Goal: Navigation & Orientation: Find specific page/section

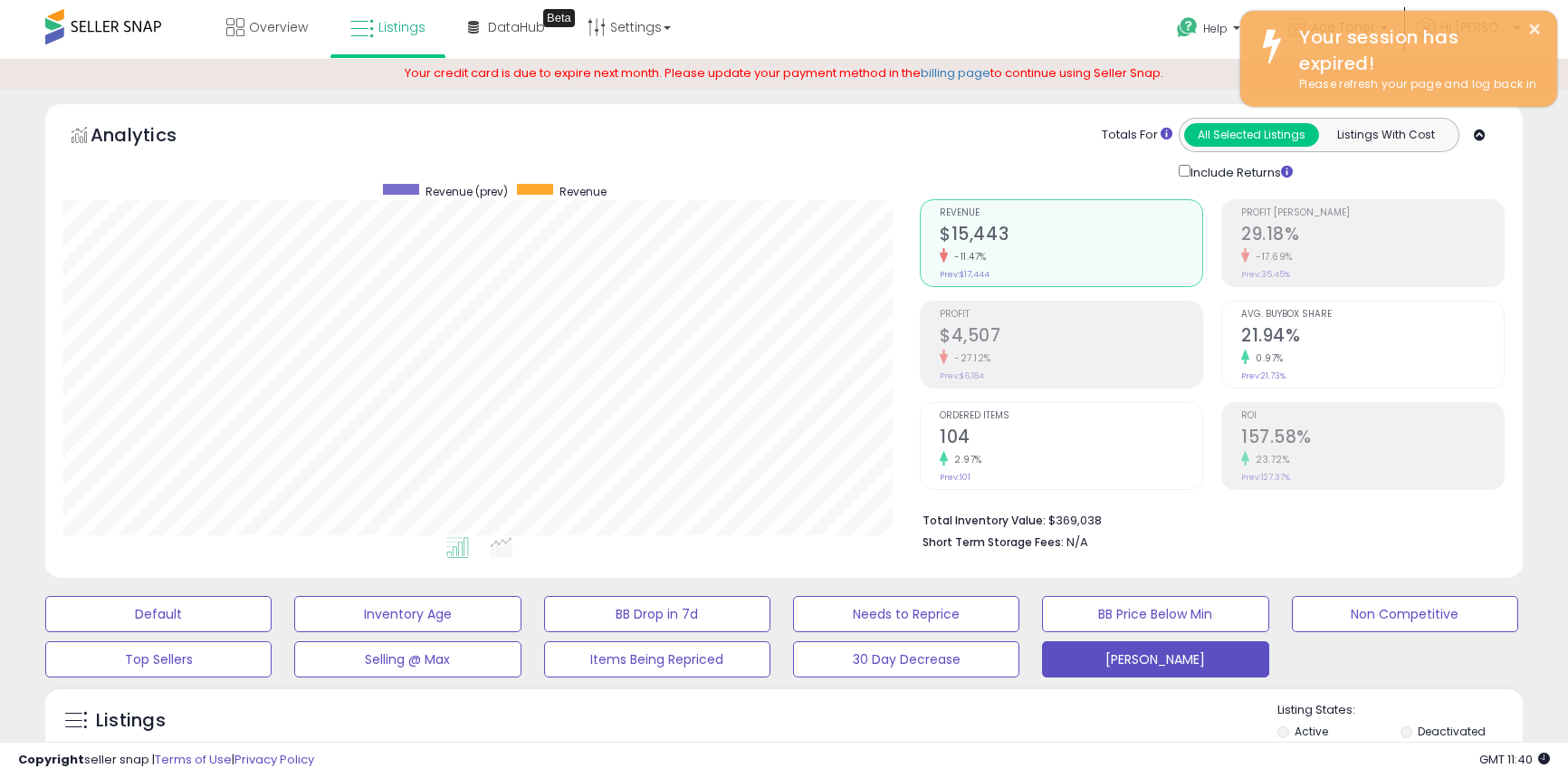
select select "**"
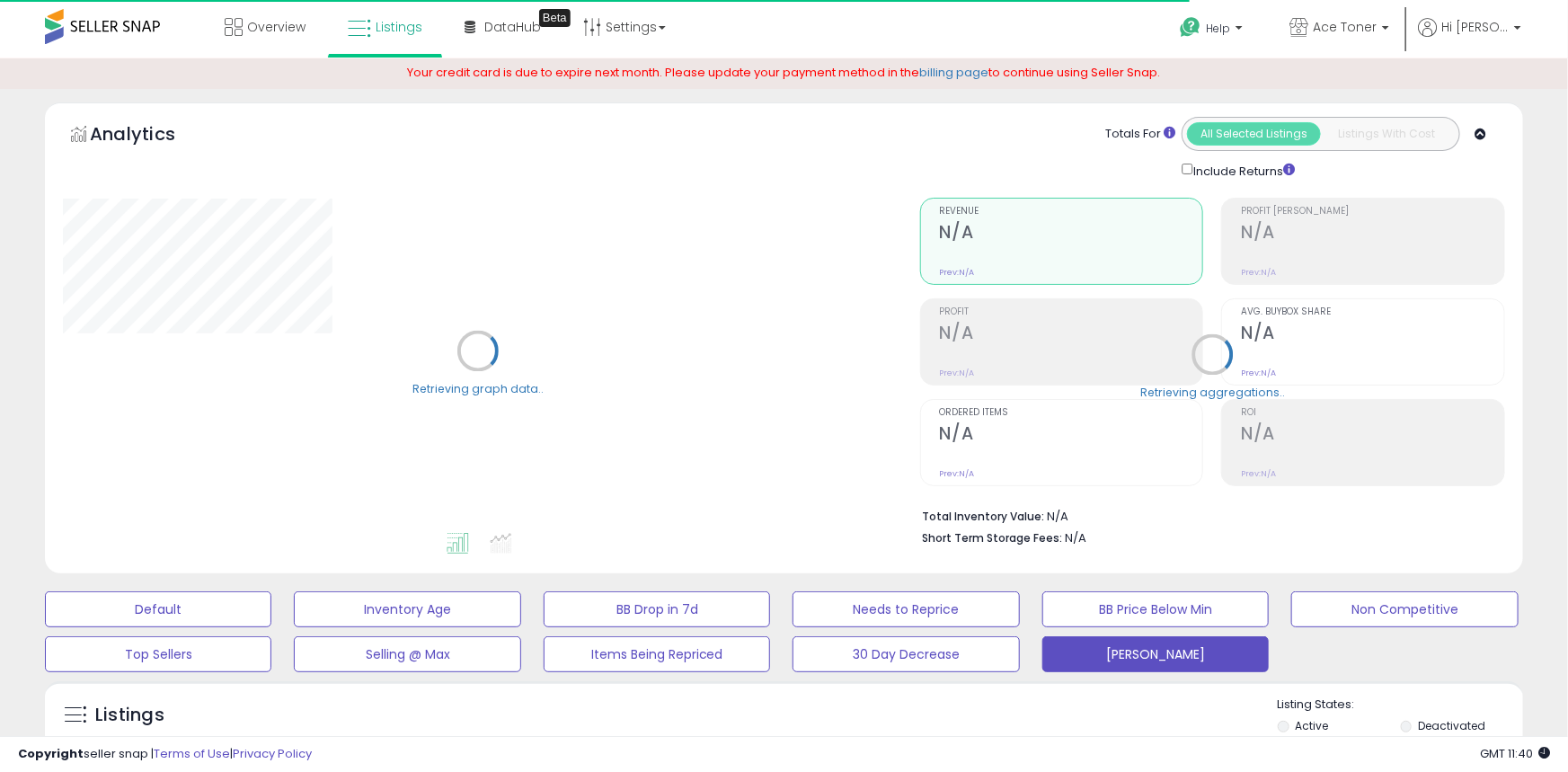
select select "**"
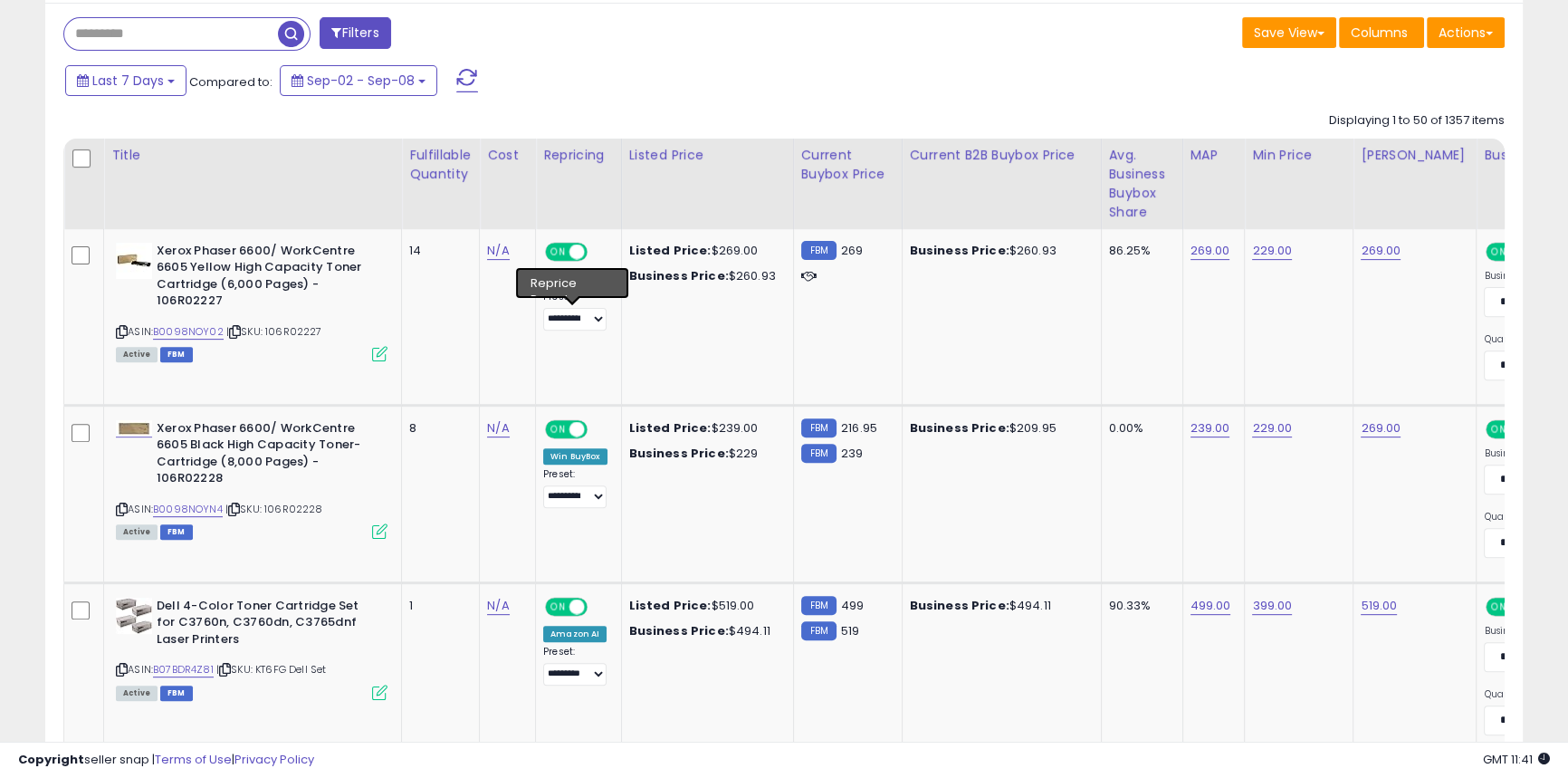
scroll to position [770, 0]
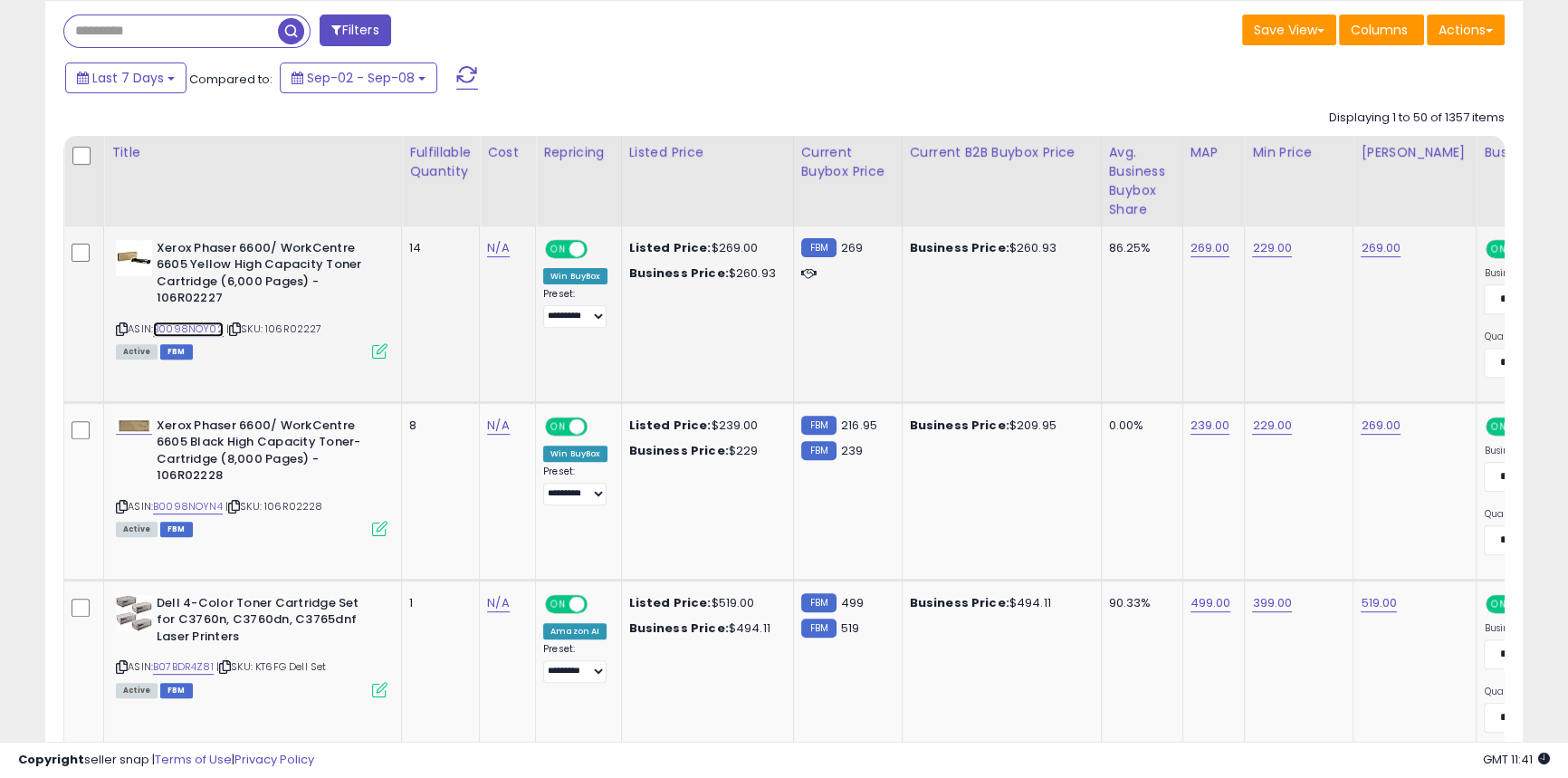
click at [181, 331] on link "B0098NOY02" at bounding box center [188, 329] width 71 height 15
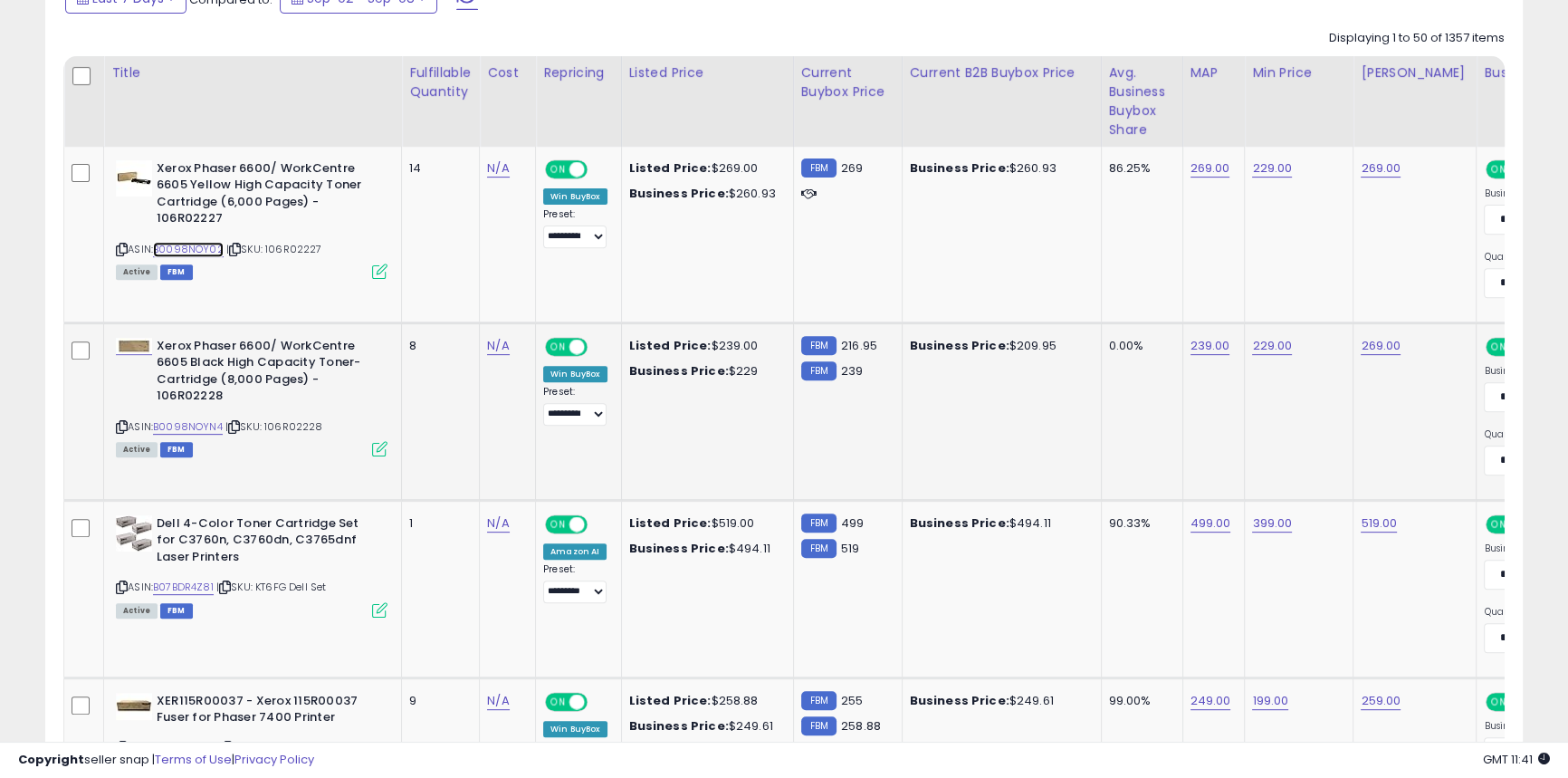
scroll to position [852, 0]
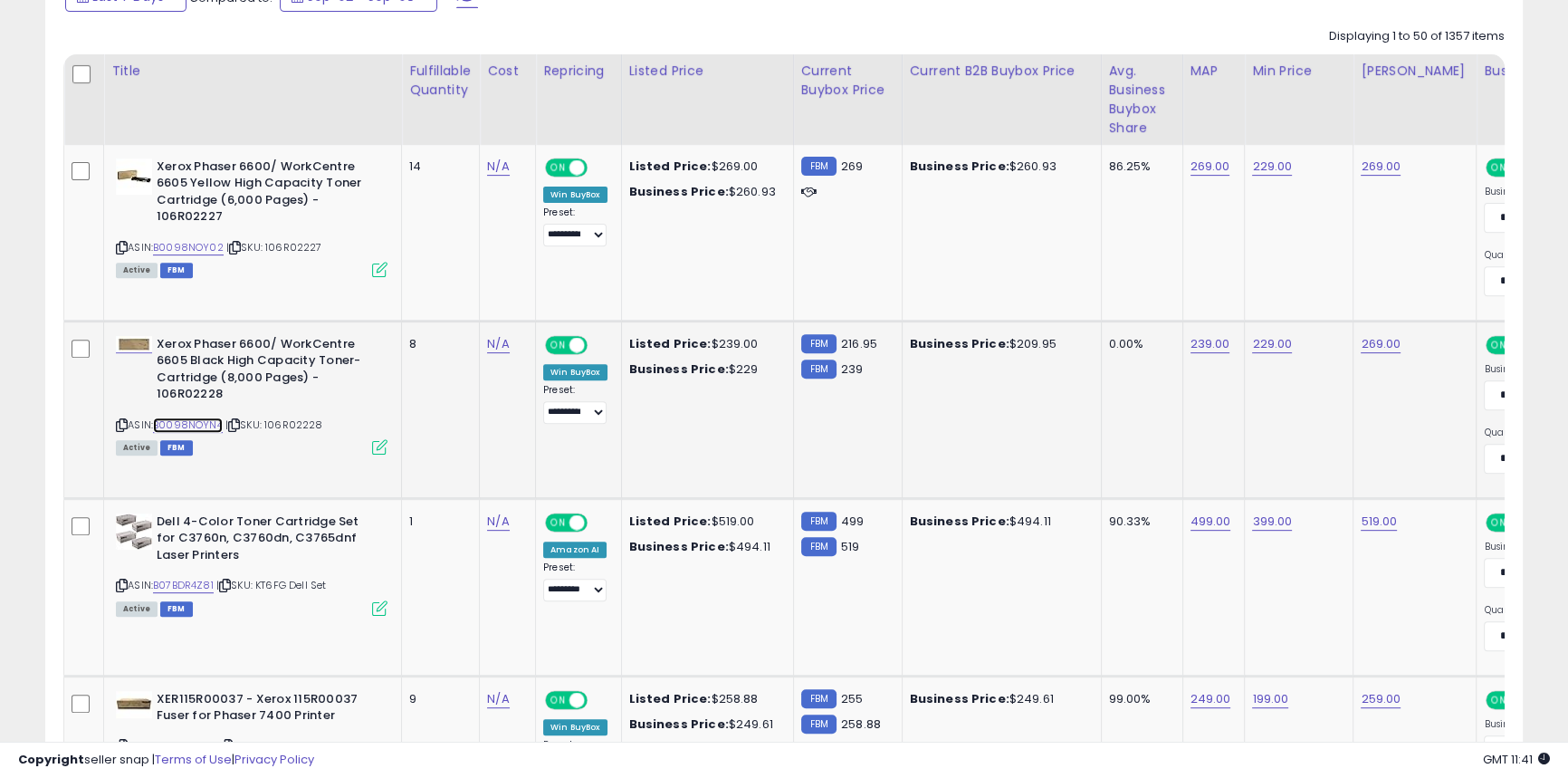
click at [205, 425] on link "B0098NOYN4" at bounding box center [188, 424] width 70 height 15
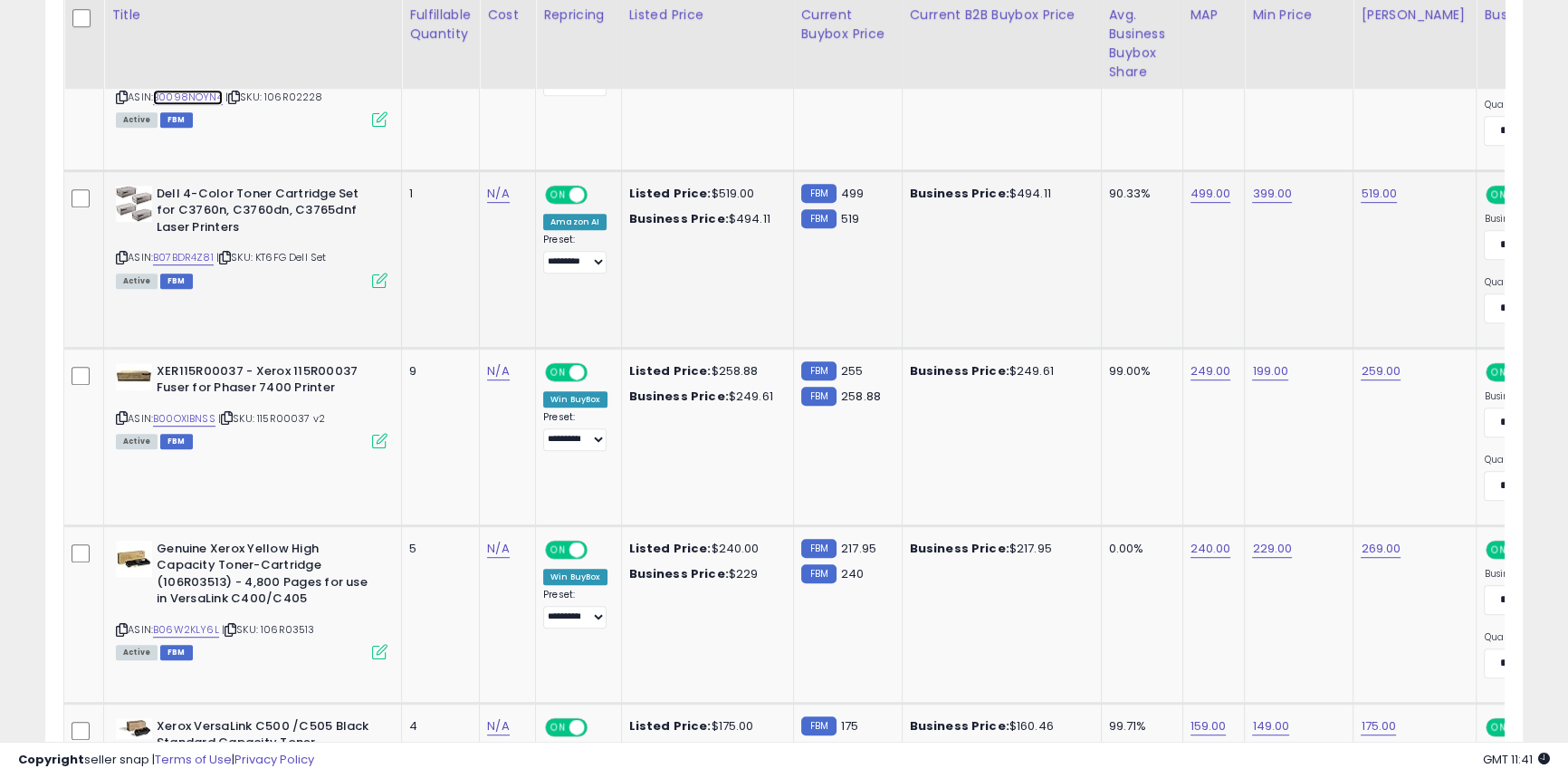
scroll to position [1180, 0]
click at [208, 256] on link "B07BDR4Z81" at bounding box center [183, 256] width 61 height 15
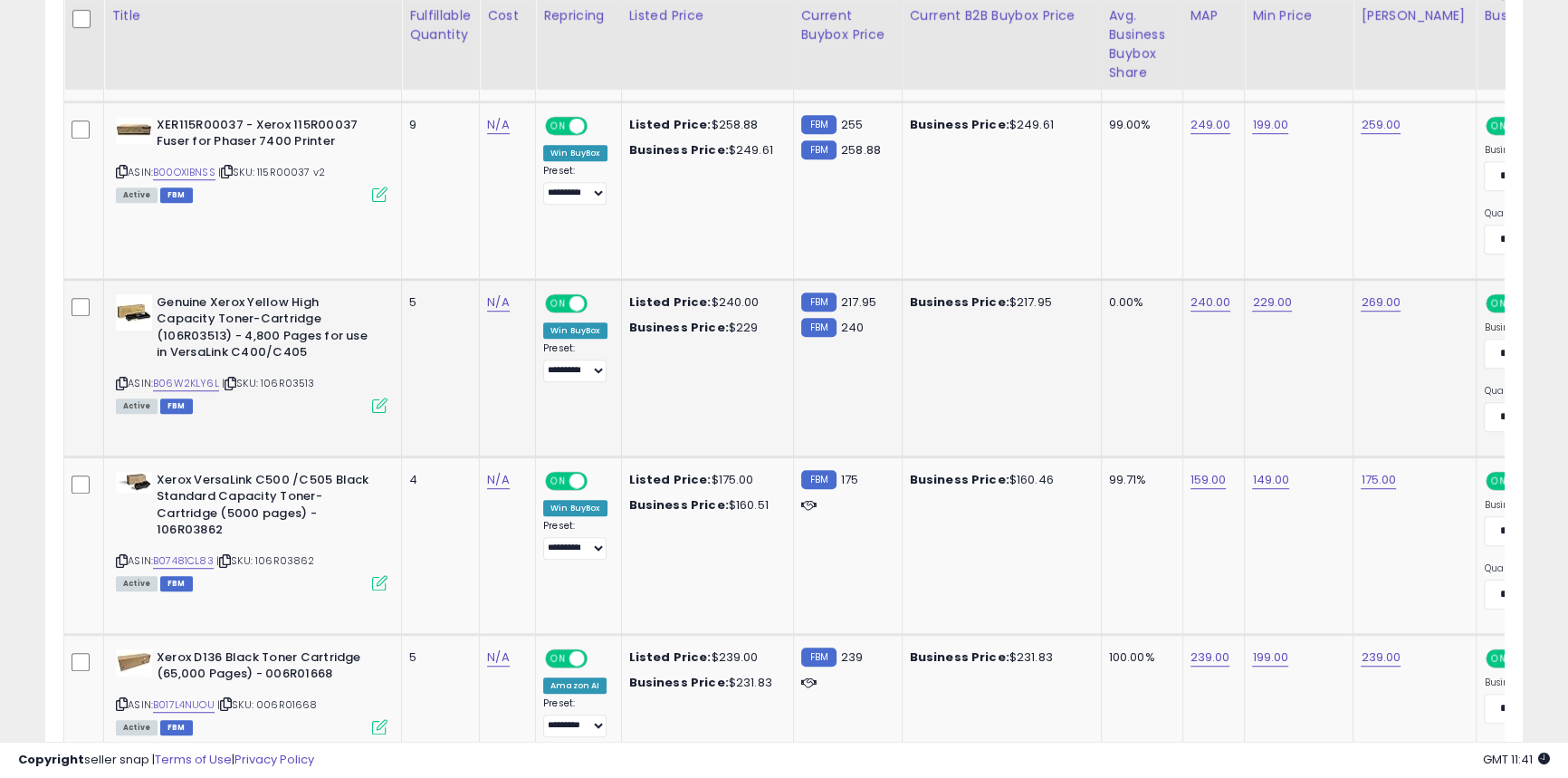
scroll to position [1427, 0]
click at [199, 388] on link "B06W2KLY6L" at bounding box center [186, 382] width 67 height 15
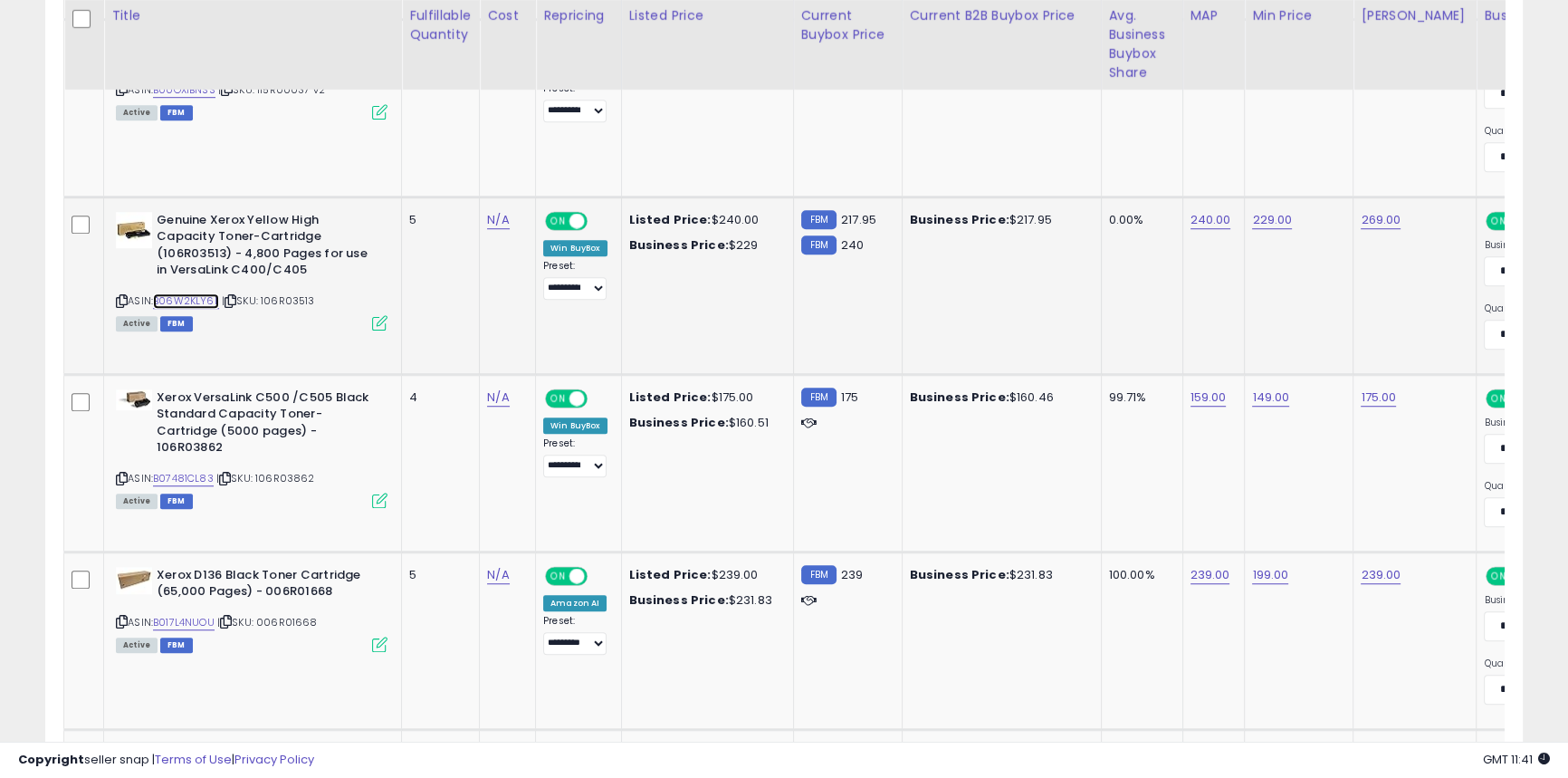
scroll to position [1509, 0]
click at [200, 476] on link "B07481CL83" at bounding box center [183, 477] width 61 height 15
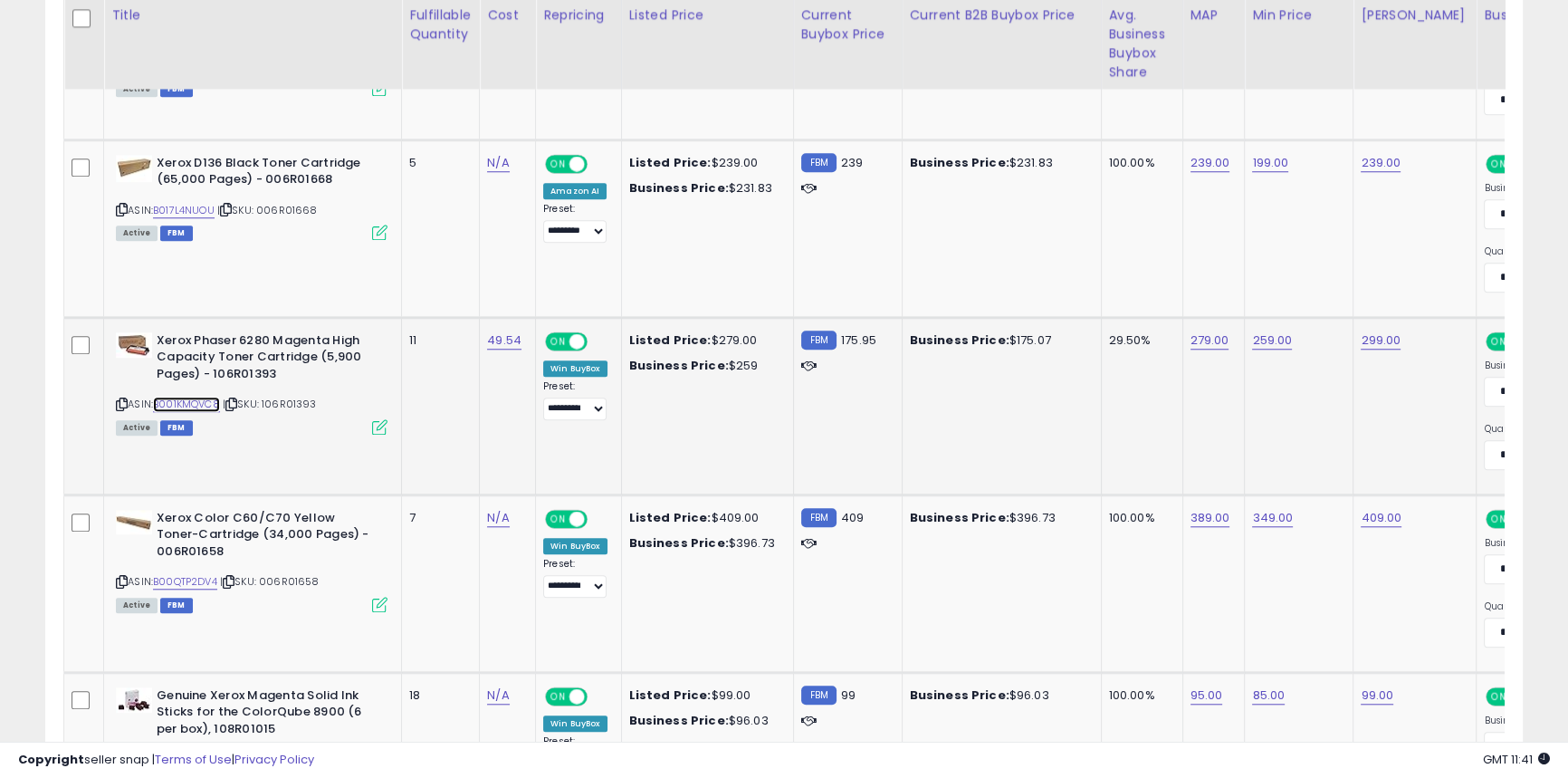
scroll to position [1921, 0]
click at [205, 398] on link "B001KMQVC8" at bounding box center [186, 403] width 67 height 15
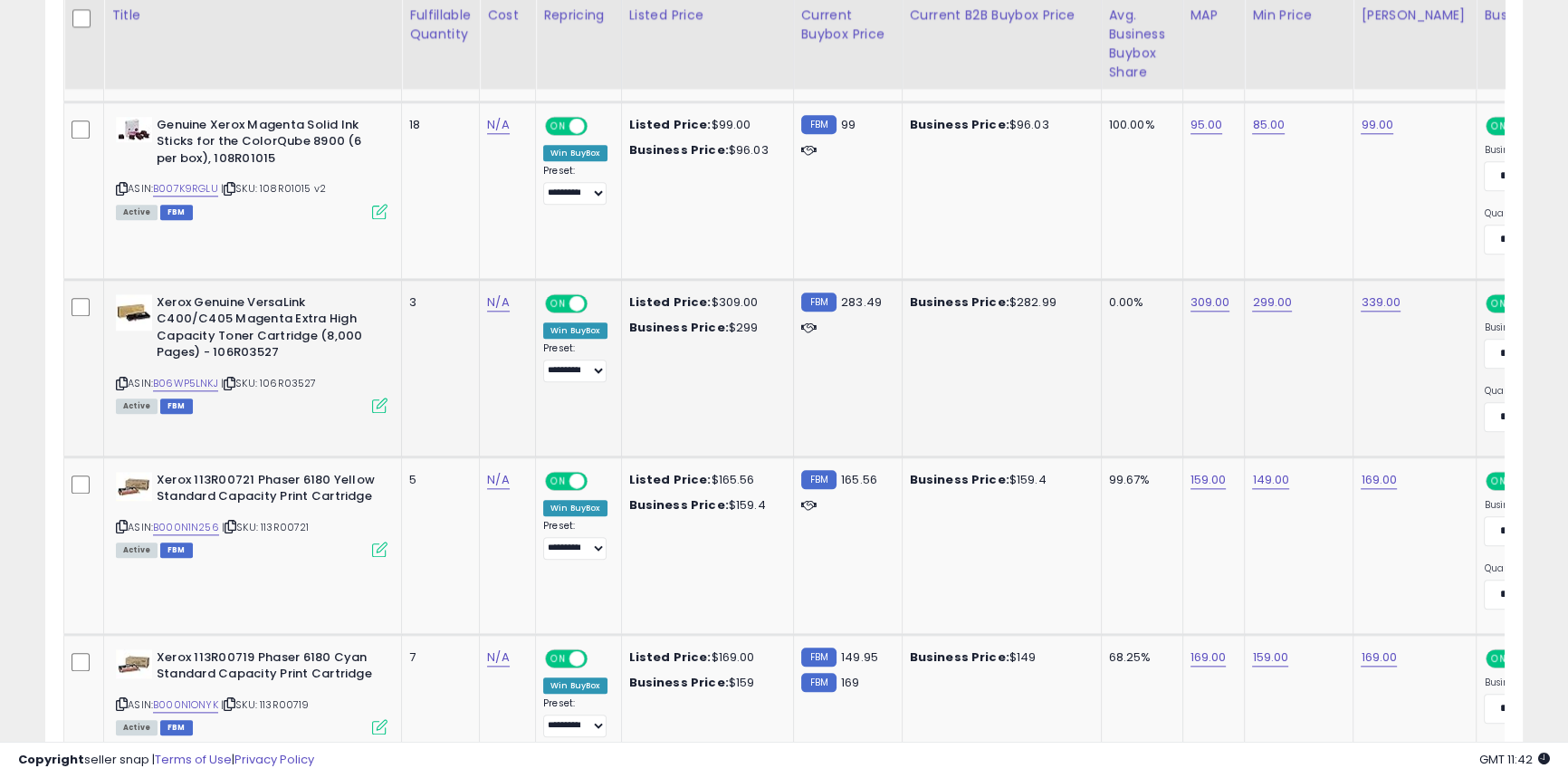
scroll to position [2491, 0]
click at [194, 389] on link "B06WP5LNKJ" at bounding box center [186, 383] width 66 height 15
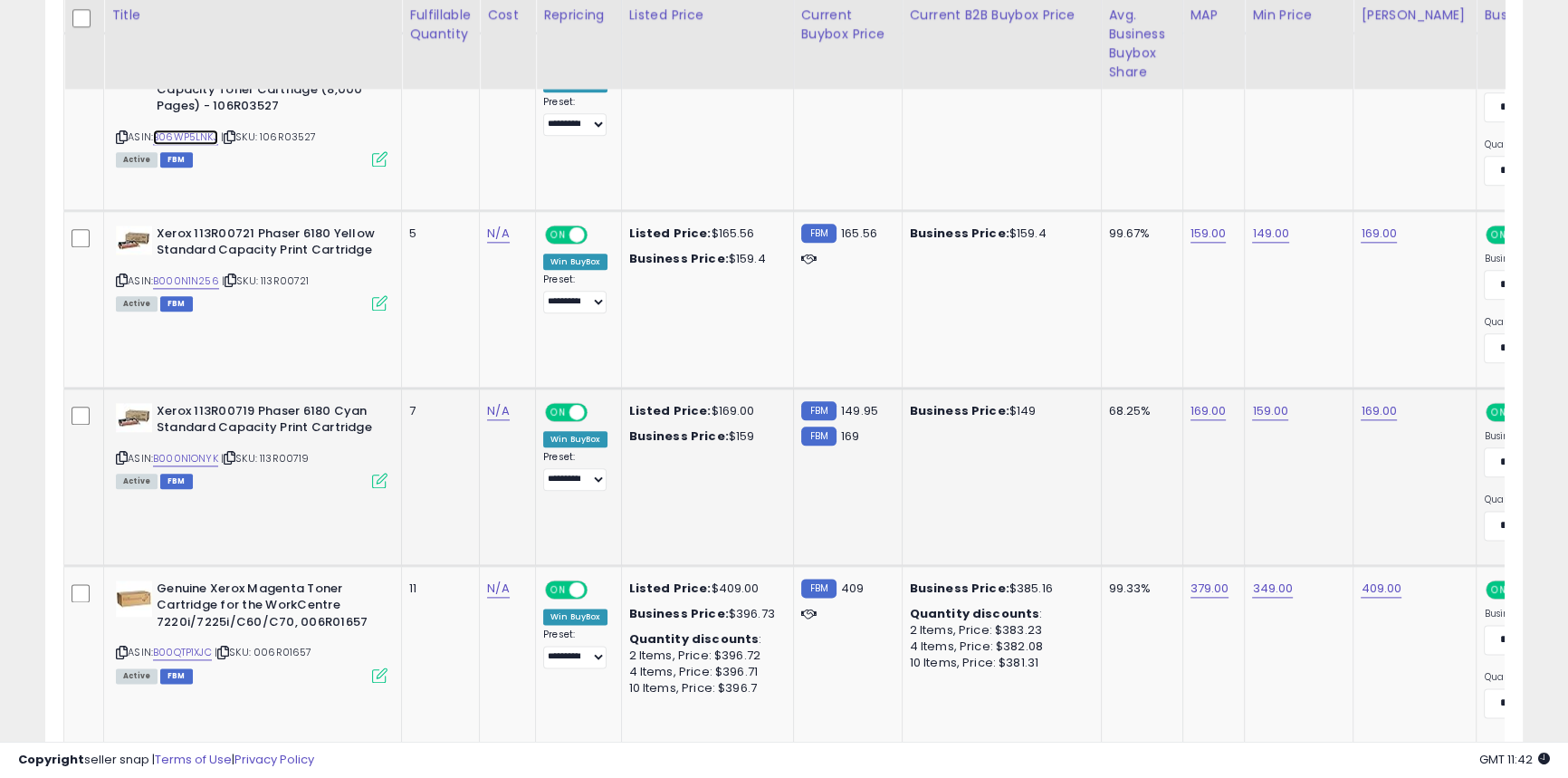
scroll to position [2739, 0]
click at [200, 457] on link "B000N1ONYK" at bounding box center [186, 456] width 66 height 15
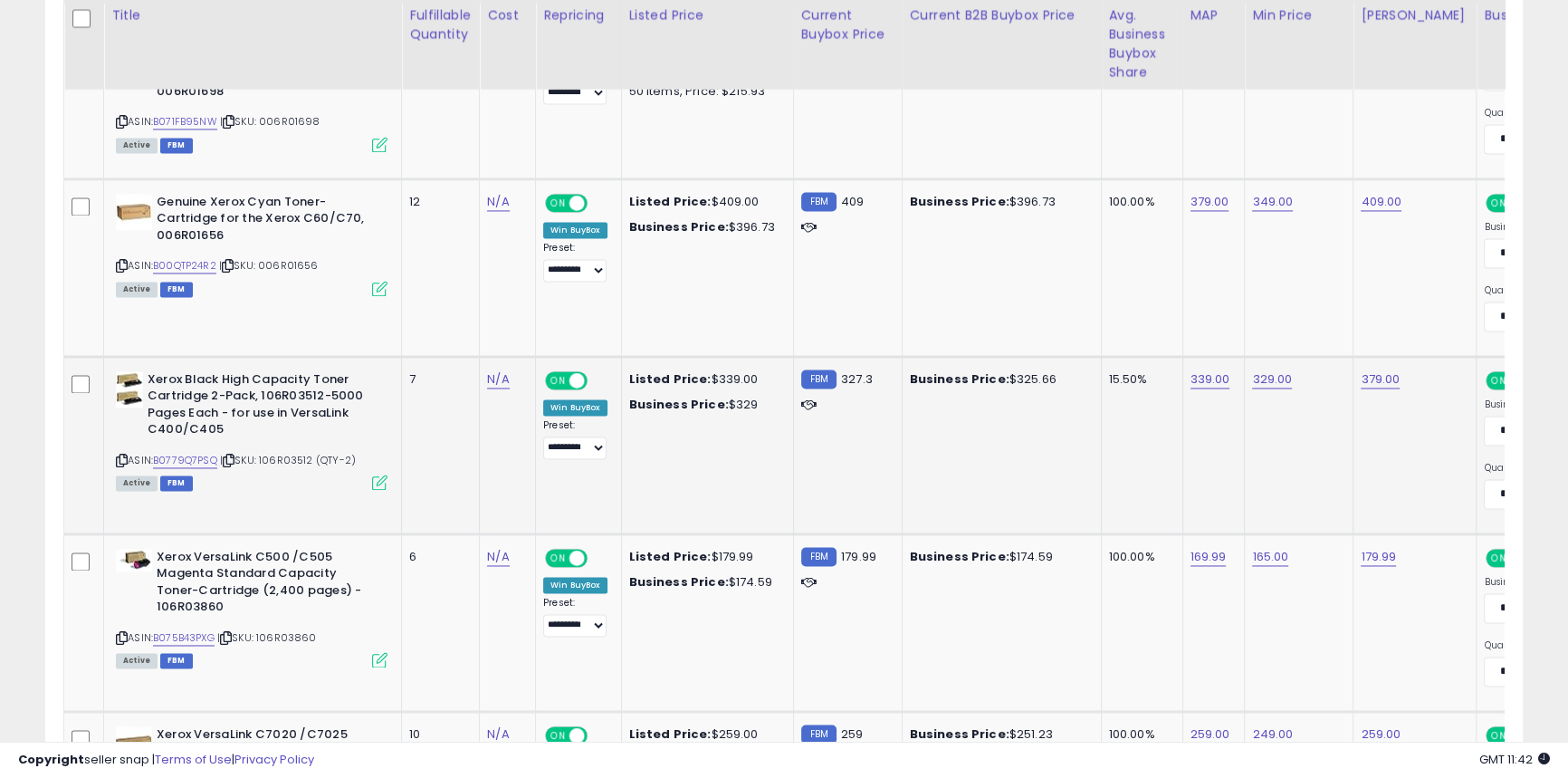
scroll to position [3481, 0]
click at [201, 456] on link "B0779Q7PSQ" at bounding box center [185, 459] width 65 height 15
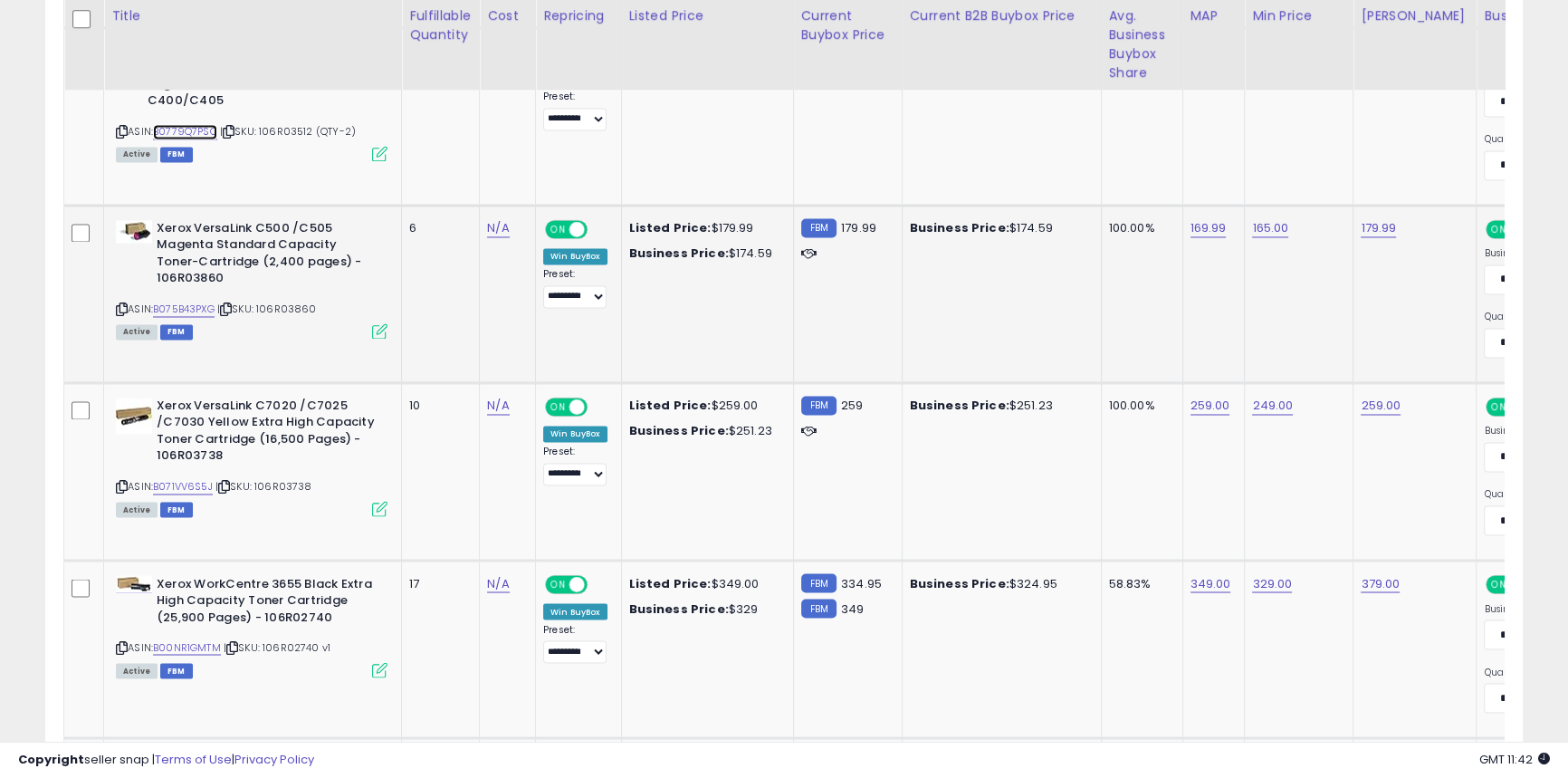
scroll to position [3809, 0]
click at [204, 305] on link "B075B43PXG" at bounding box center [184, 308] width 62 height 15
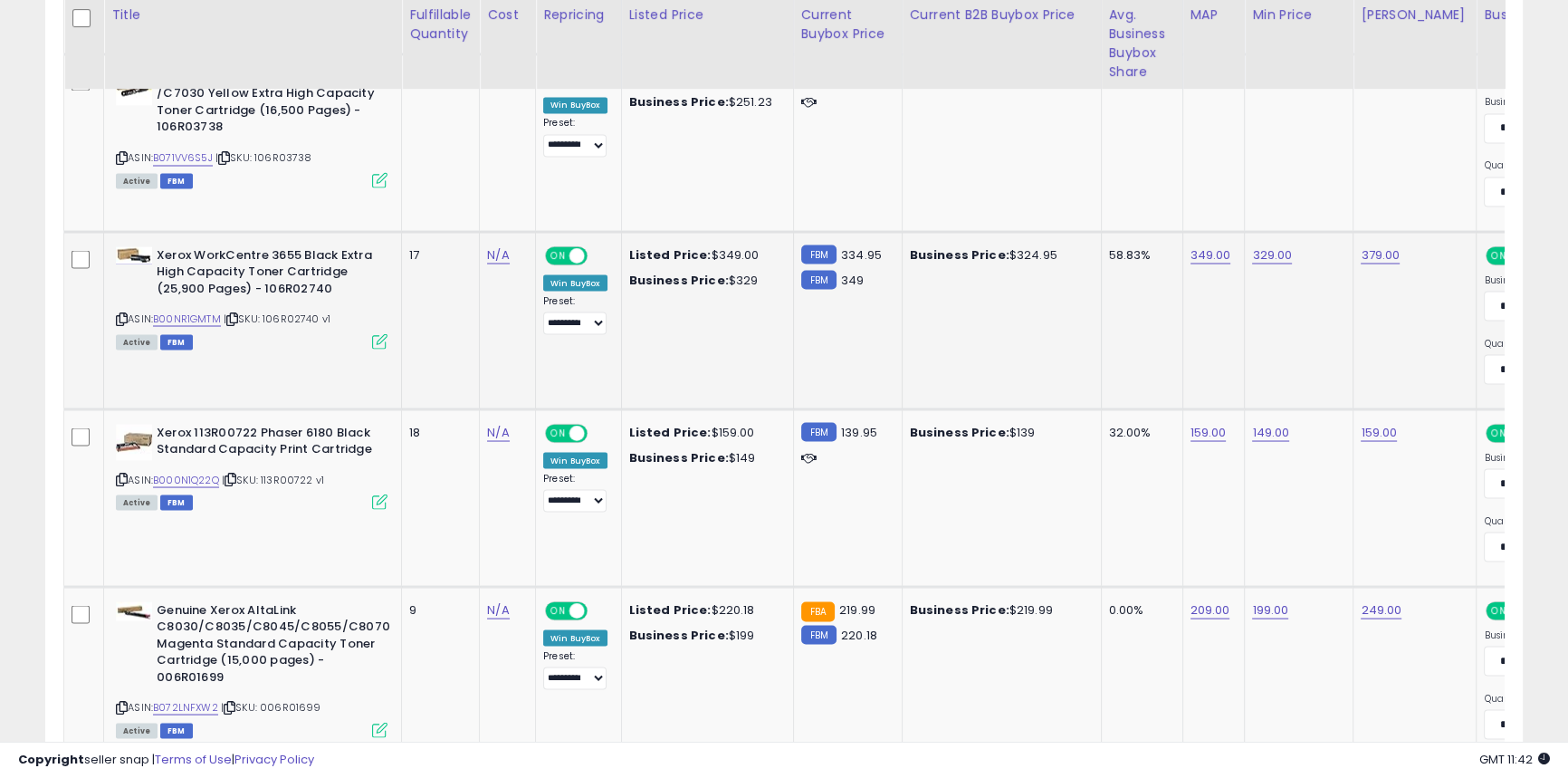
scroll to position [4137, 0]
click at [200, 313] on link "B00NR1GMTM" at bounding box center [187, 317] width 68 height 15
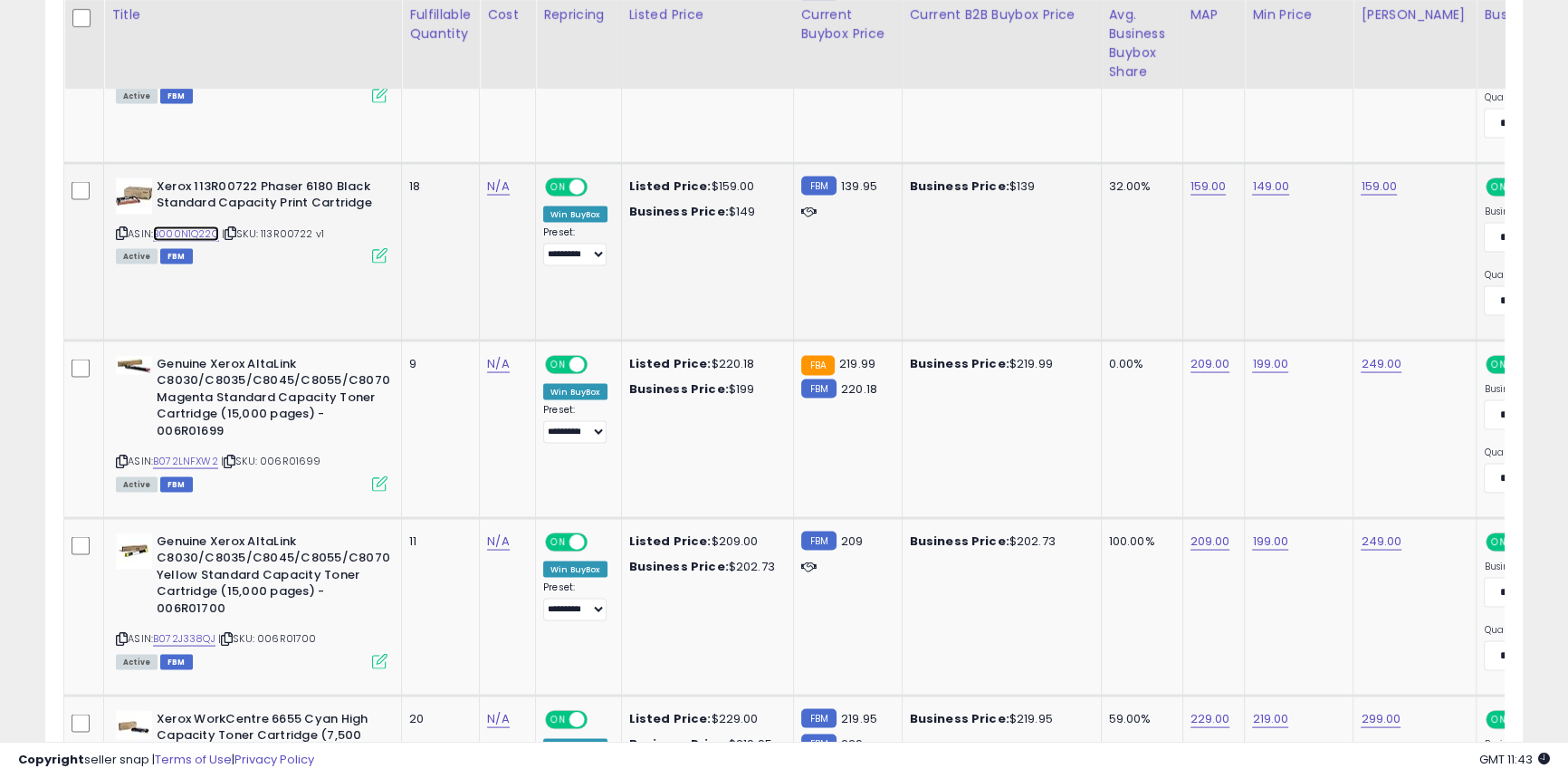
scroll to position [4383, 0]
click at [200, 231] on link "B000N1Q22Q" at bounding box center [186, 233] width 67 height 15
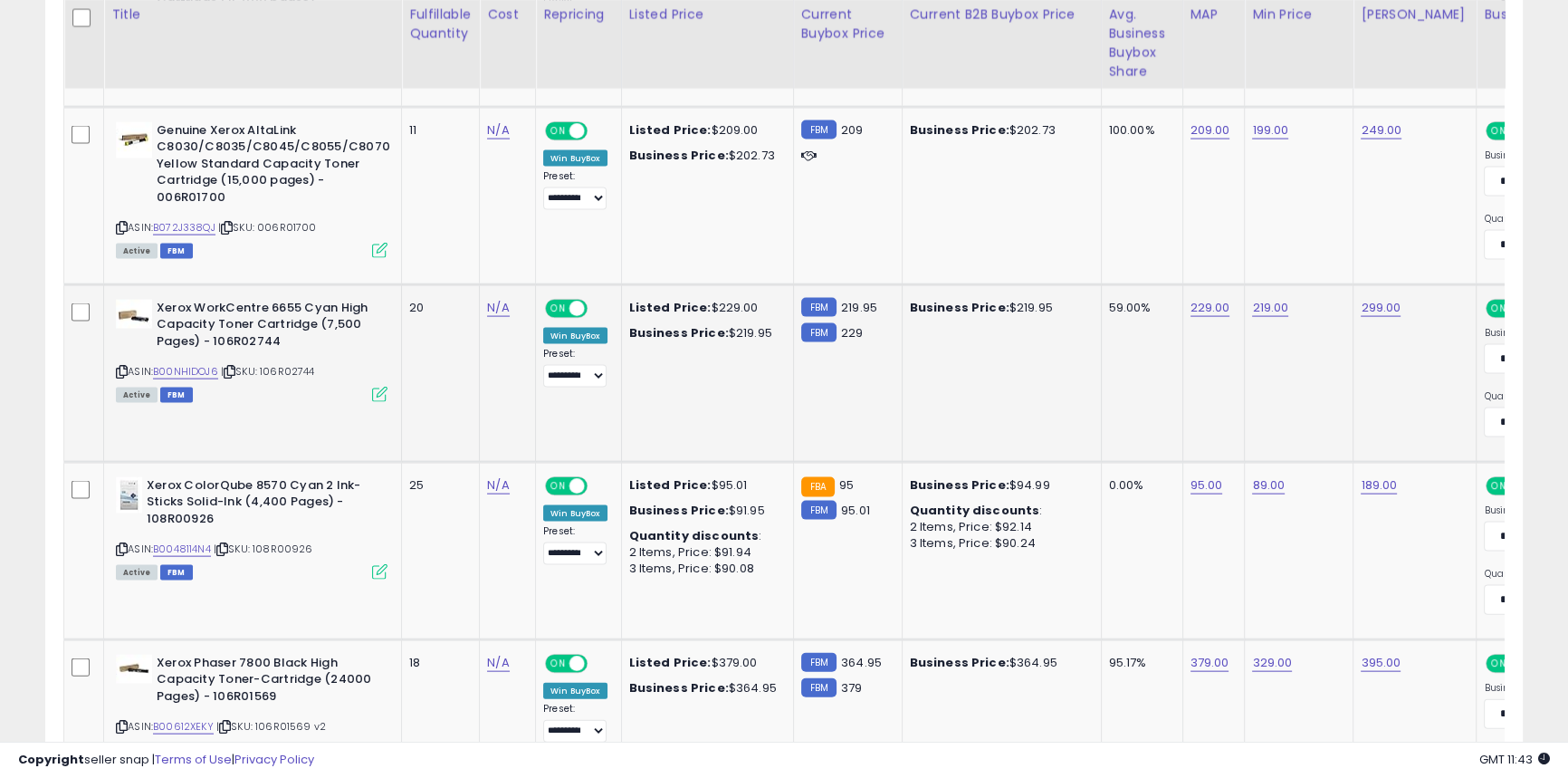
scroll to position [4794, 0]
click at [190, 367] on link "B00NHIDOJ6" at bounding box center [186, 371] width 66 height 15
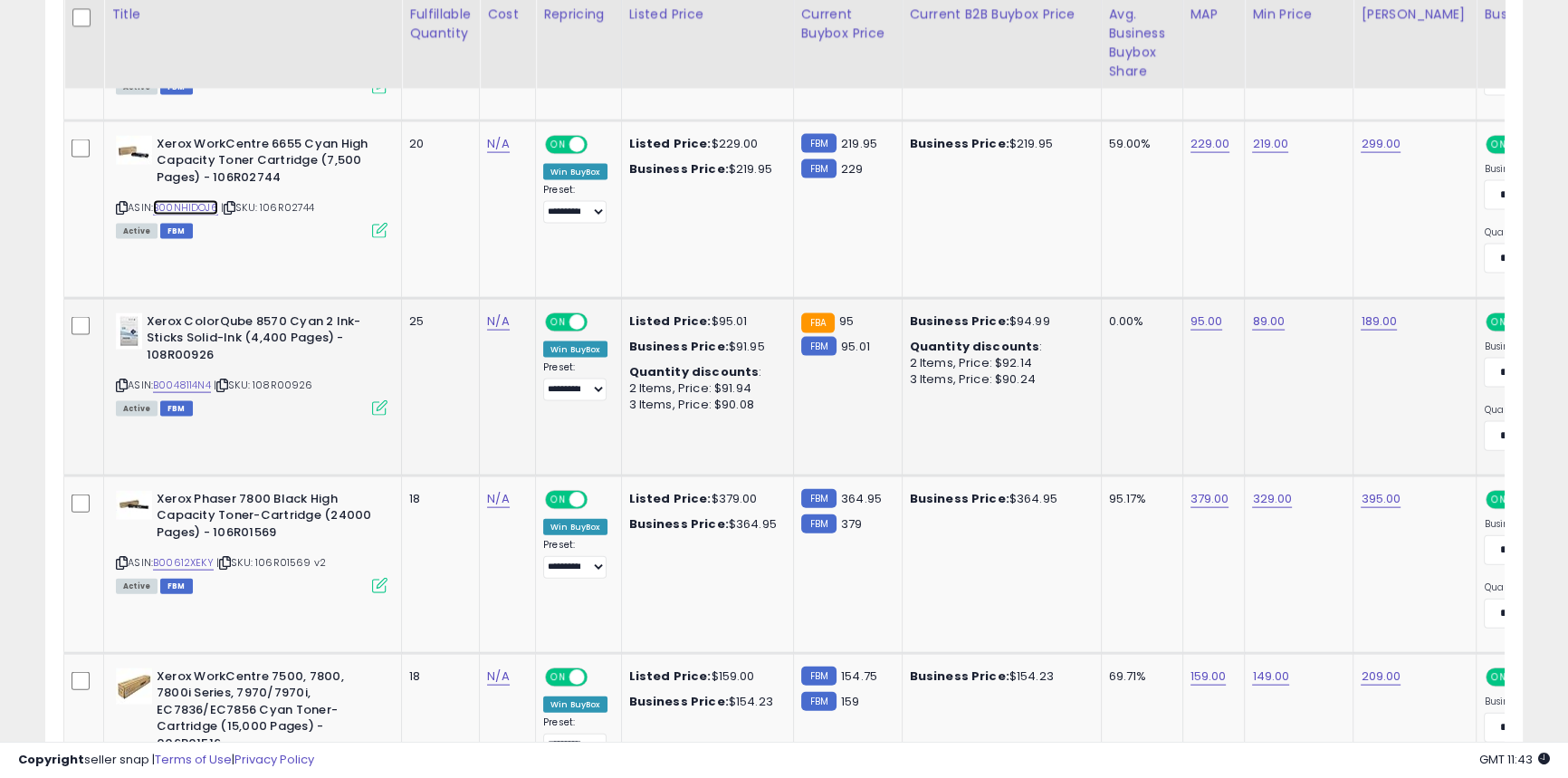
scroll to position [4958, 0]
click at [190, 377] on link "B0048114N4" at bounding box center [182, 384] width 58 height 15
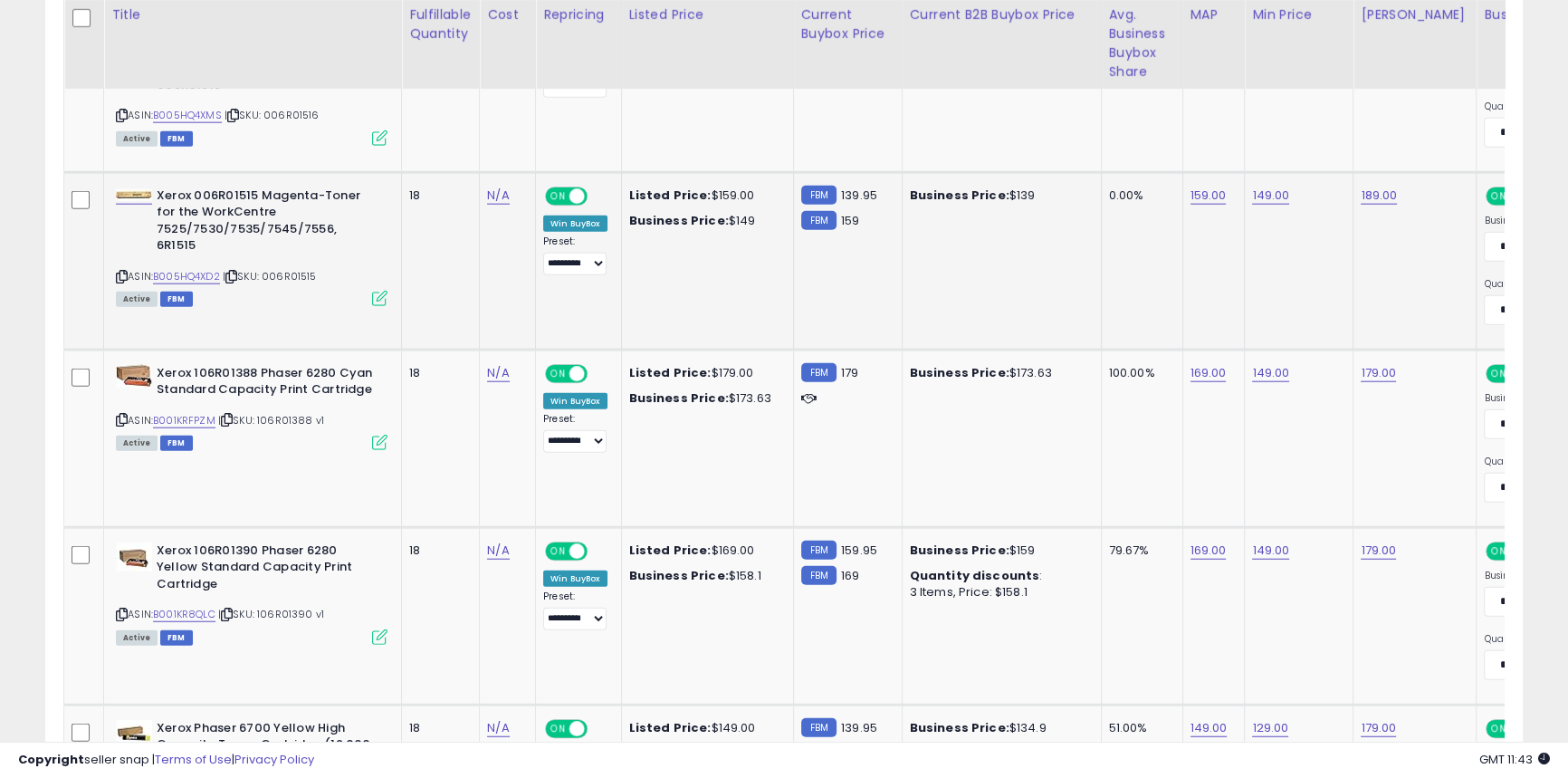
scroll to position [5616, 0]
click at [196, 269] on link "B005HQ4XD2" at bounding box center [186, 276] width 67 height 15
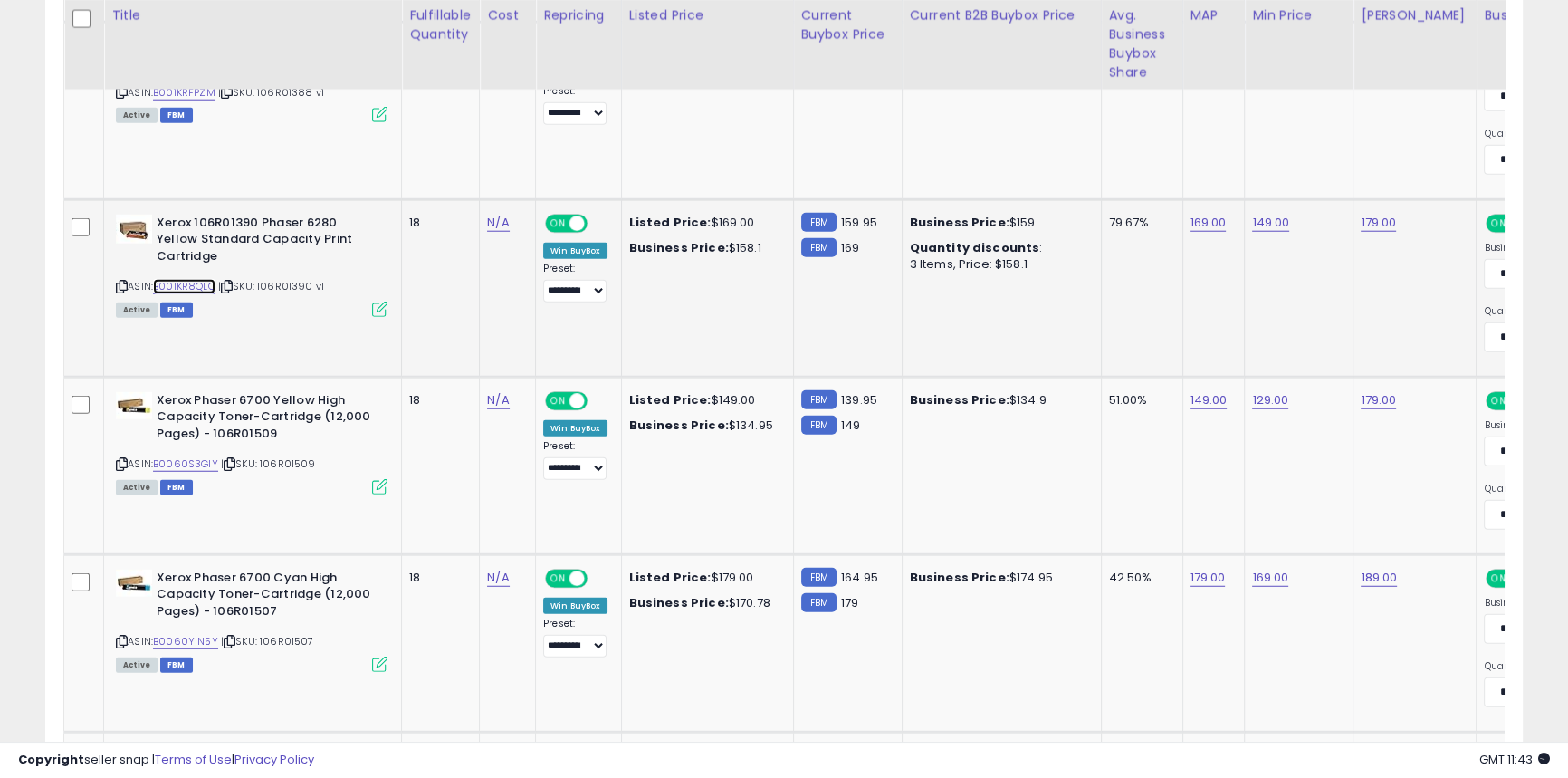
scroll to position [5945, 0]
click at [187, 278] on link "B001KR8QLC" at bounding box center [184, 285] width 63 height 15
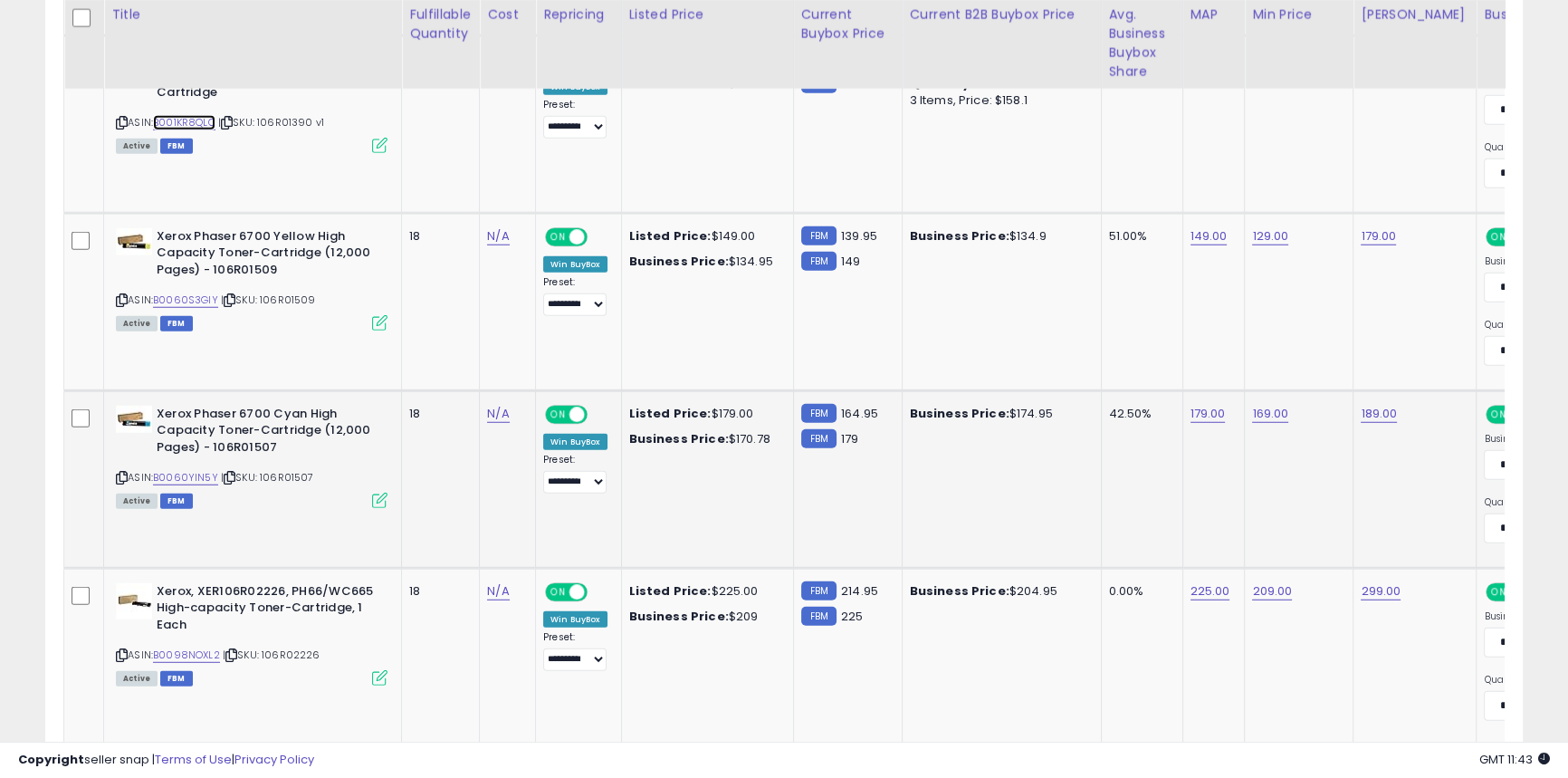
scroll to position [6109, 0]
click at [200, 292] on link "B0060S3GIY" at bounding box center [186, 299] width 66 height 15
click at [208, 475] on link "B0060YIN5Y" at bounding box center [186, 476] width 66 height 15
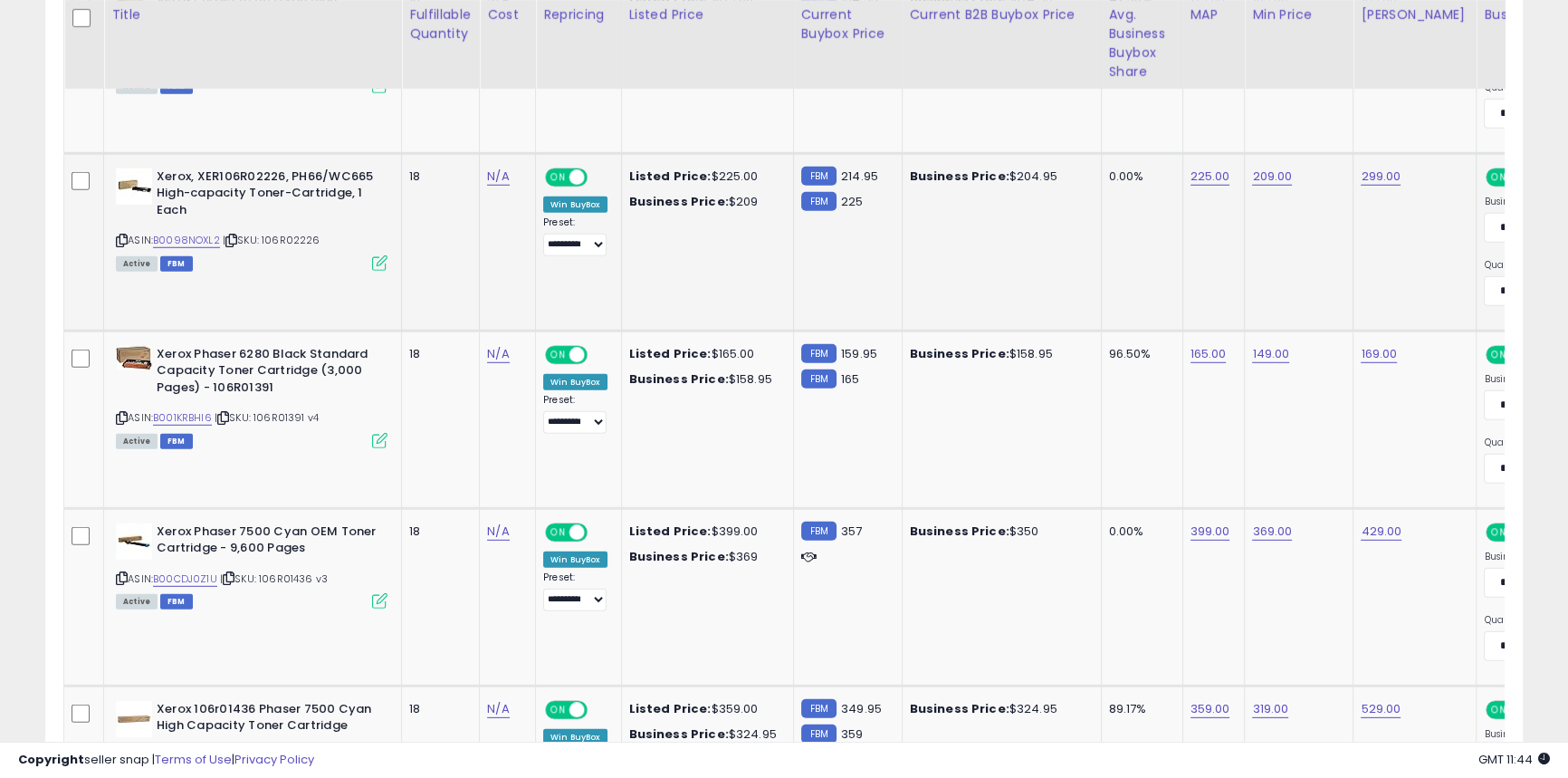
scroll to position [6522, 0]
click at [216, 236] on link "B0098NOXL2" at bounding box center [186, 240] width 67 height 15
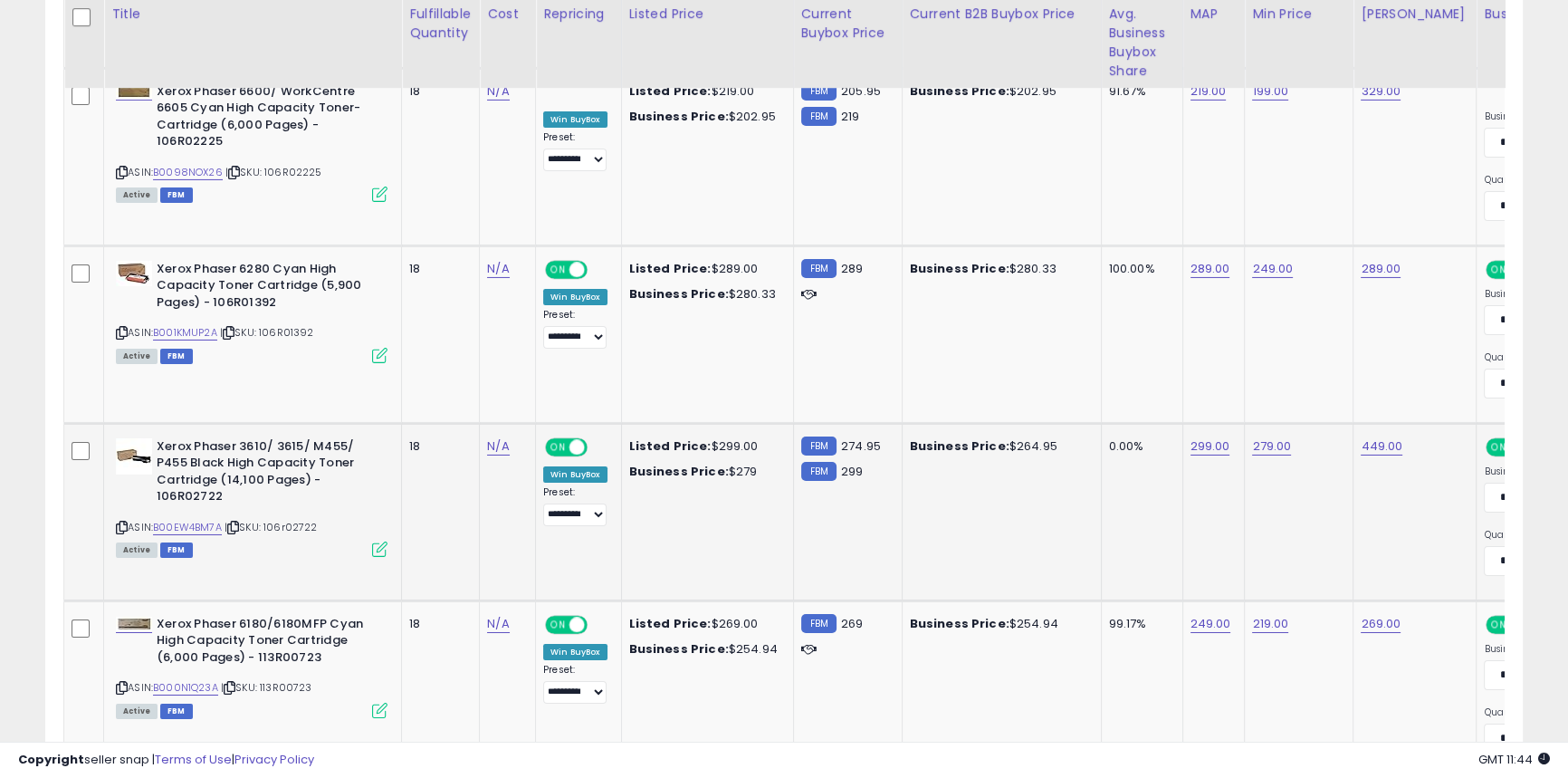
scroll to position [7674, 0]
click at [205, 519] on link "B00EW4BM7A" at bounding box center [187, 526] width 69 height 15
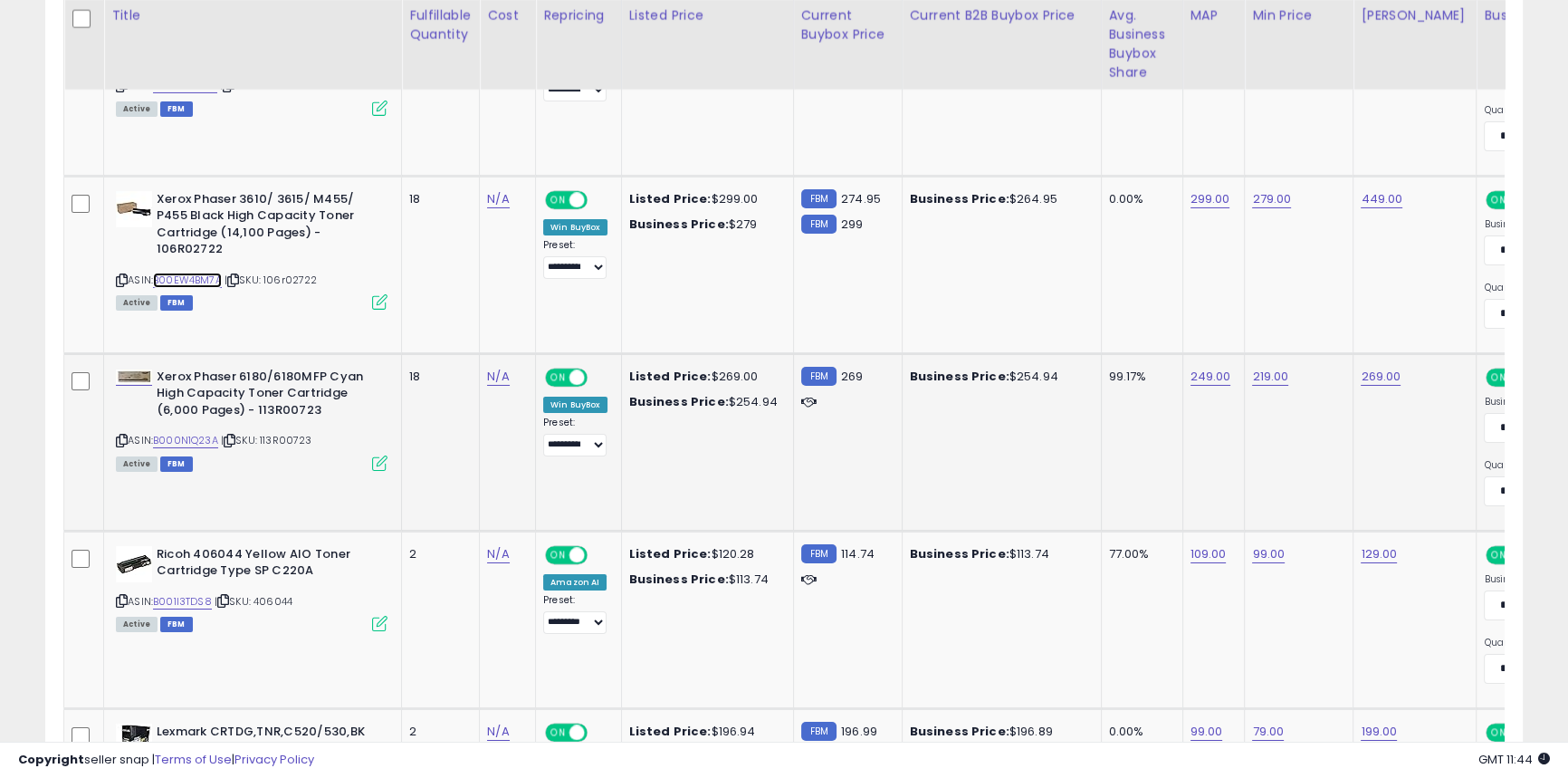
scroll to position [7921, 0]
click at [199, 432] on link "B000N1Q23A" at bounding box center [186, 439] width 66 height 15
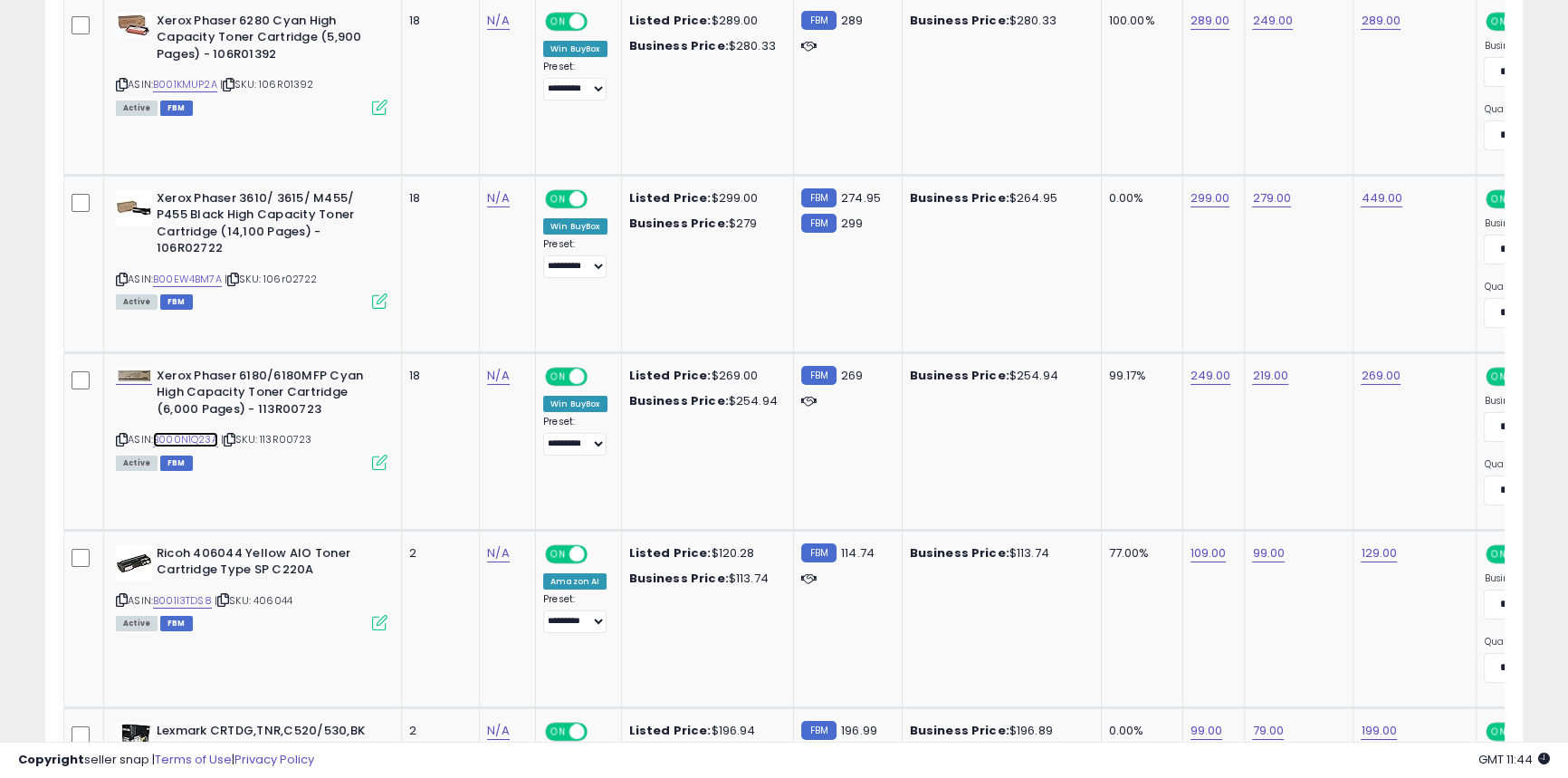
scroll to position [0, 0]
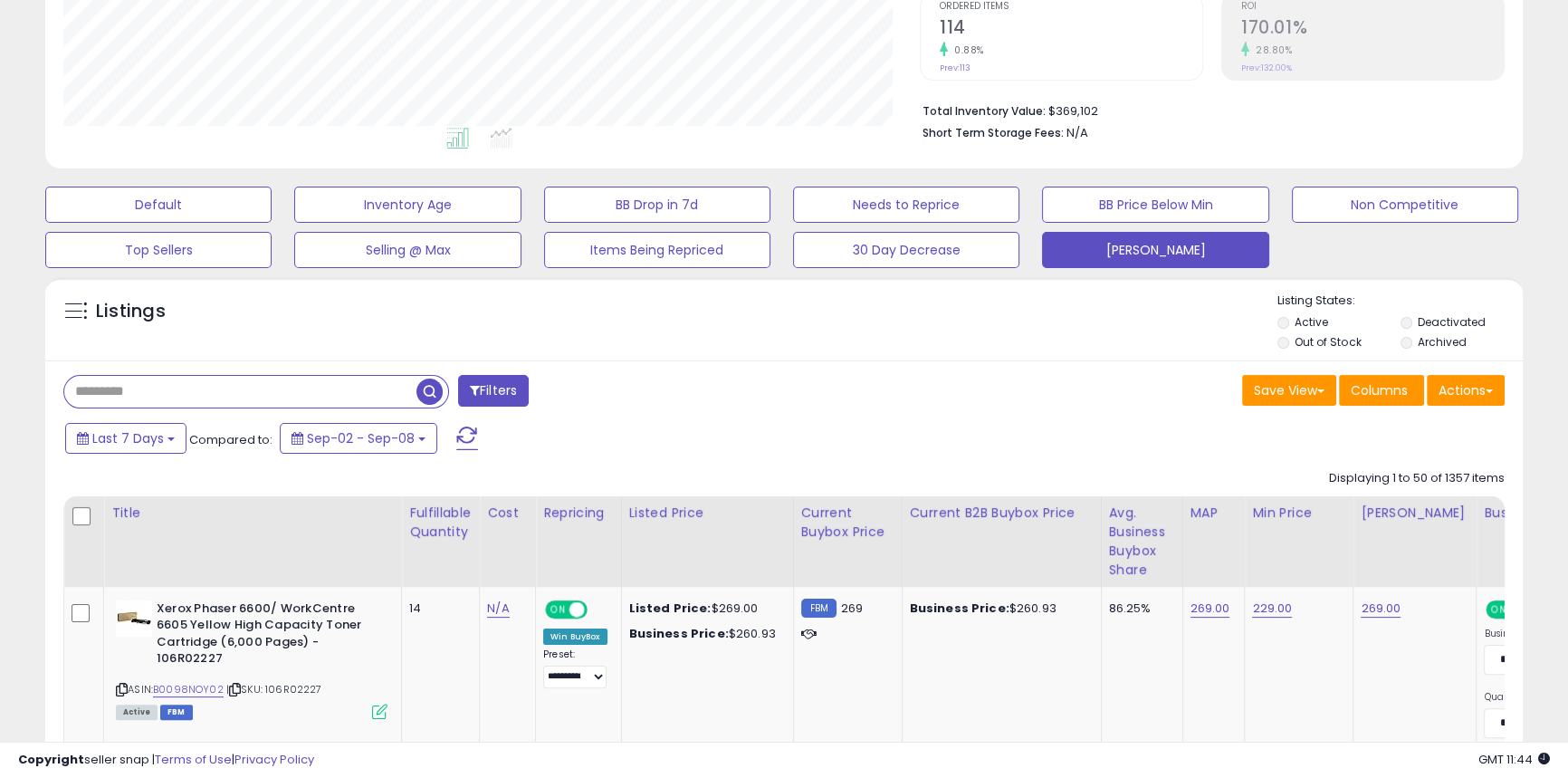
click at [209, 387] on input "text" at bounding box center [240, 391] width 353 height 32
type input "*********"
click at [432, 386] on span "button" at bounding box center [433, 390] width 26 height 26
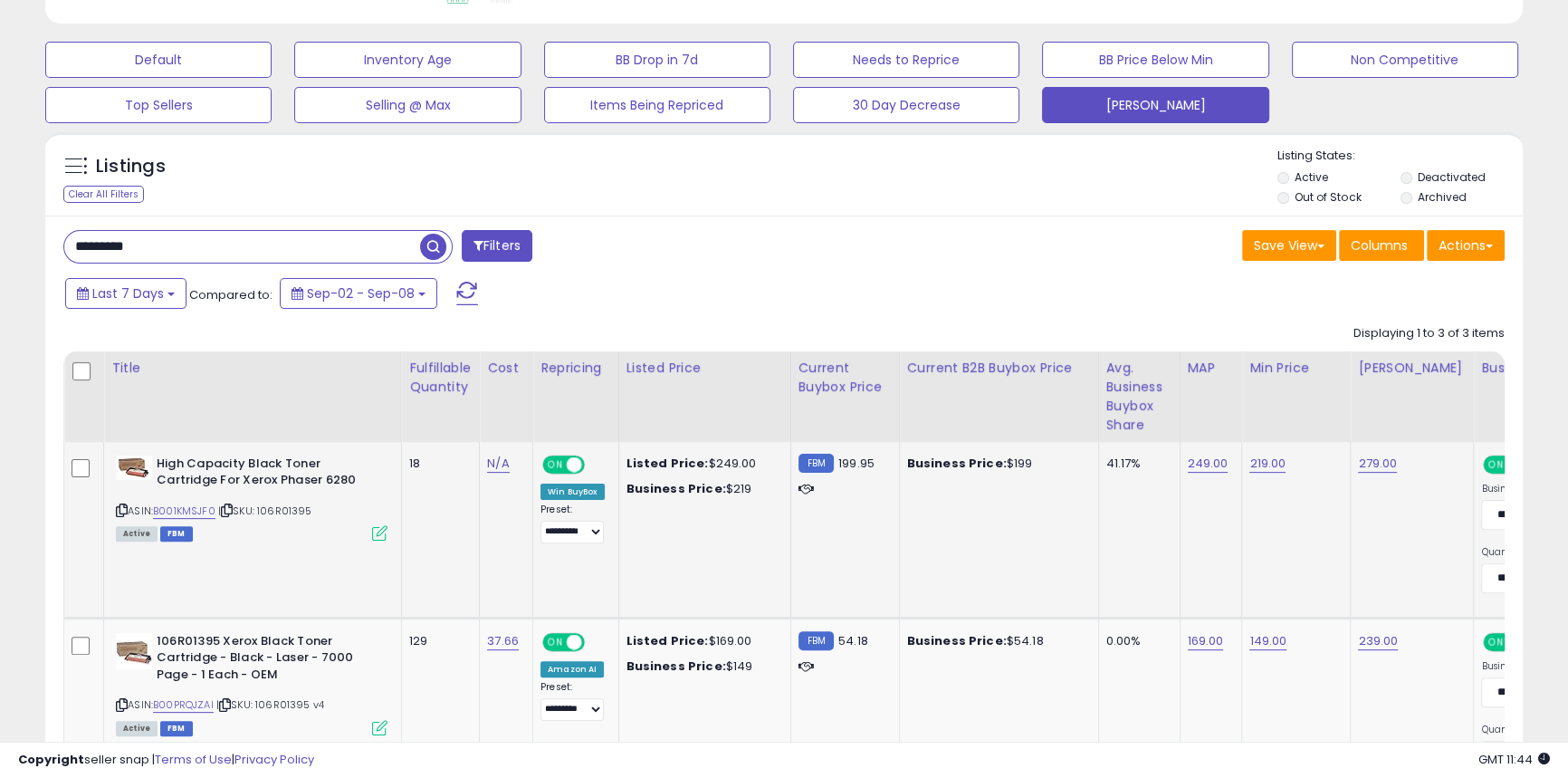
scroll to position [555, 0]
click at [198, 508] on link "B001KMSJF0" at bounding box center [184, 510] width 63 height 15
